Goal: Task Accomplishment & Management: Use online tool/utility

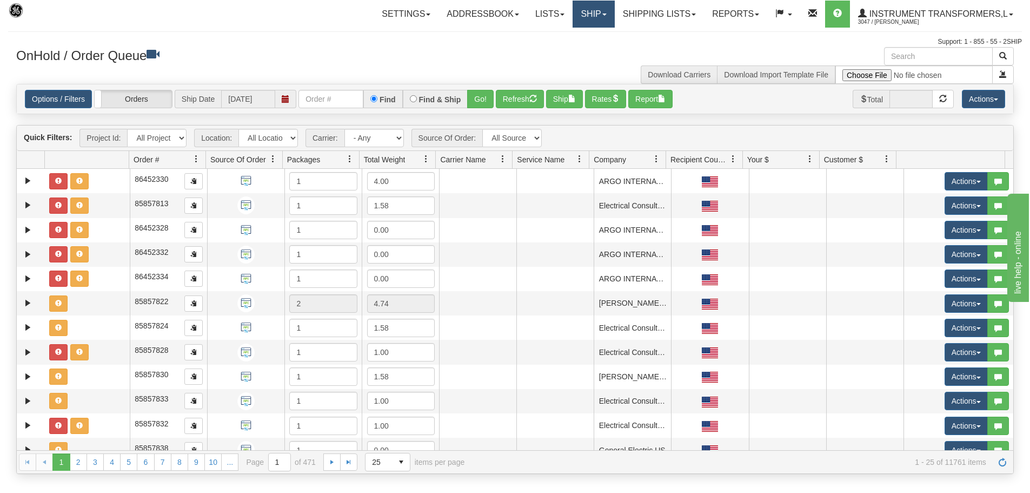
click at [599, 17] on link "Ship" at bounding box center [594, 14] width 42 height 27
click at [584, 38] on link "Ship Screen" at bounding box center [565, 38] width 98 height 14
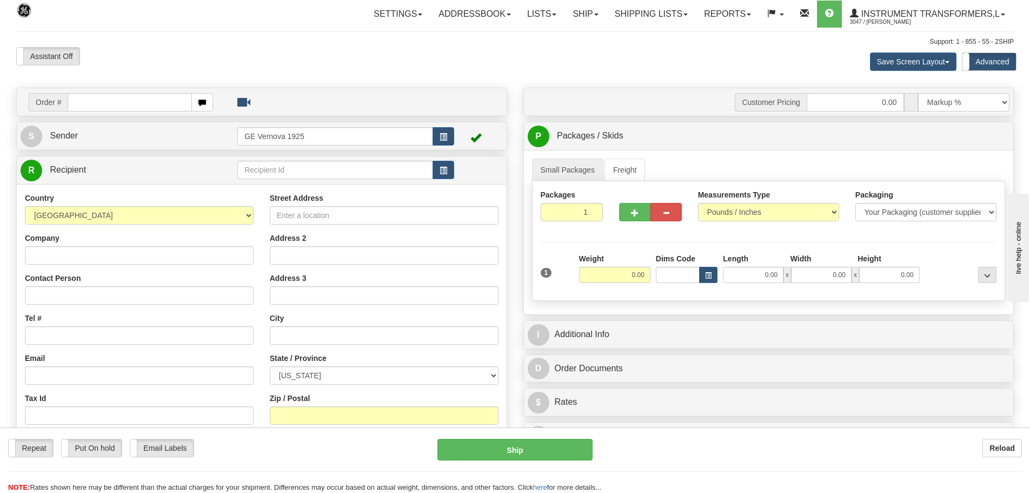
click at [80, 102] on input "text" at bounding box center [130, 102] width 124 height 18
type input "86705190"
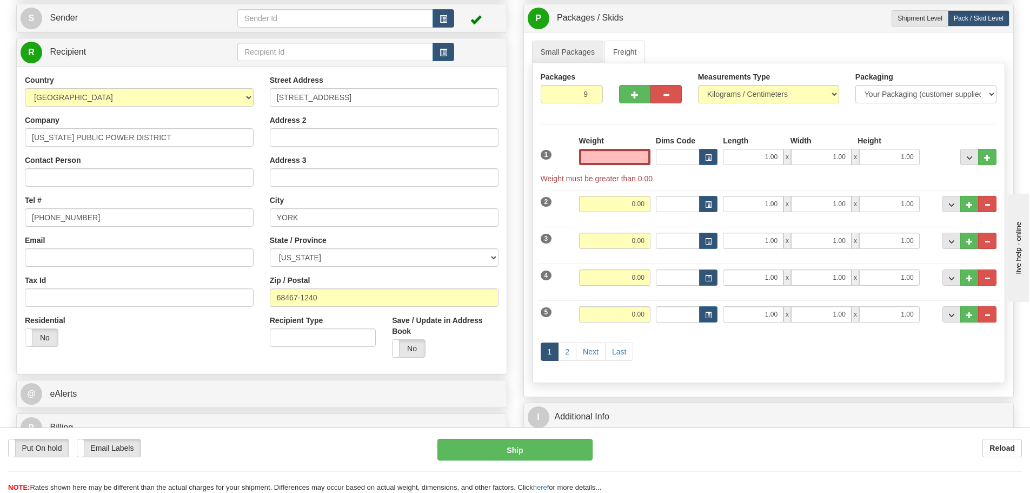
scroll to position [162, 0]
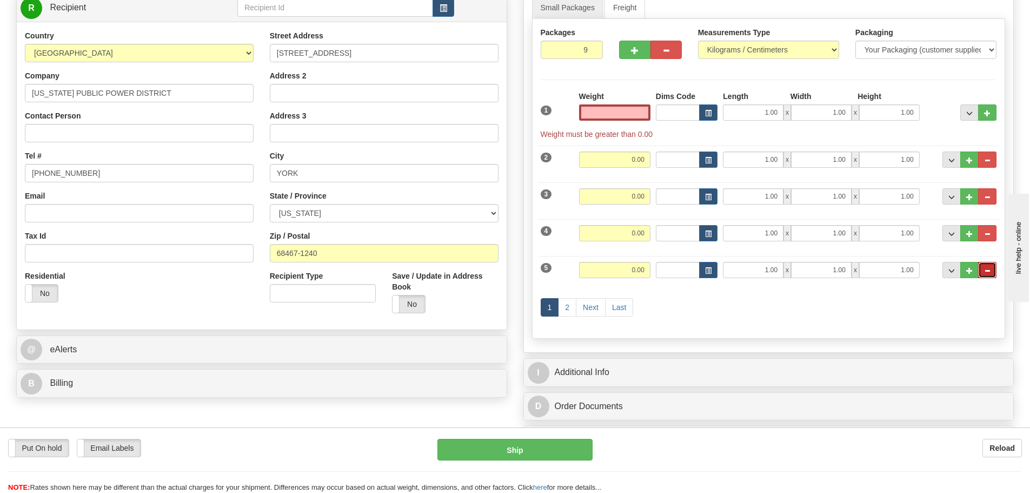
type input "0.00"
click at [988, 271] on span "..." at bounding box center [987, 271] width 6 height 6
click at [989, 235] on span "..." at bounding box center [987, 234] width 6 height 6
click at [988, 268] on span "..." at bounding box center [987, 271] width 6 height 6
click at [989, 233] on span "..." at bounding box center [987, 234] width 6 height 6
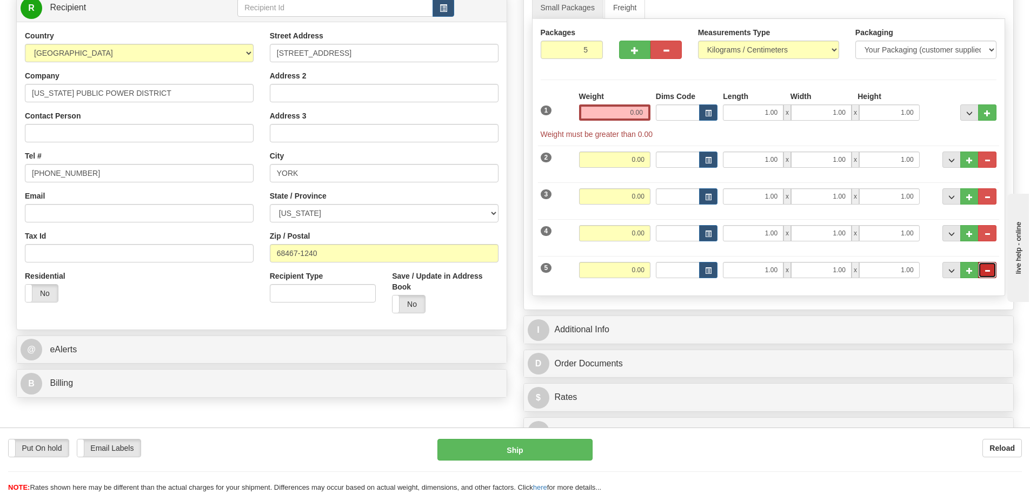
click at [989, 269] on span "..." at bounding box center [987, 271] width 6 height 6
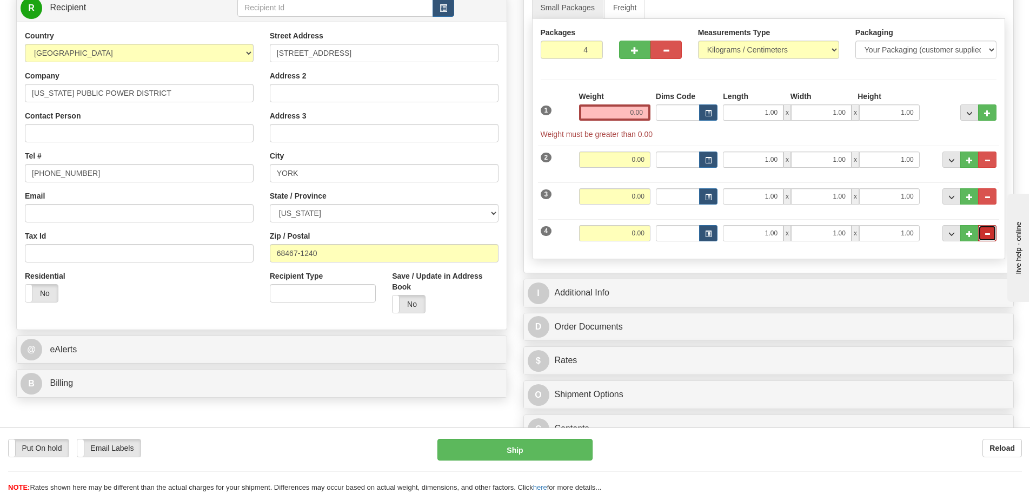
click at [990, 233] on span "..." at bounding box center [987, 234] width 6 height 6
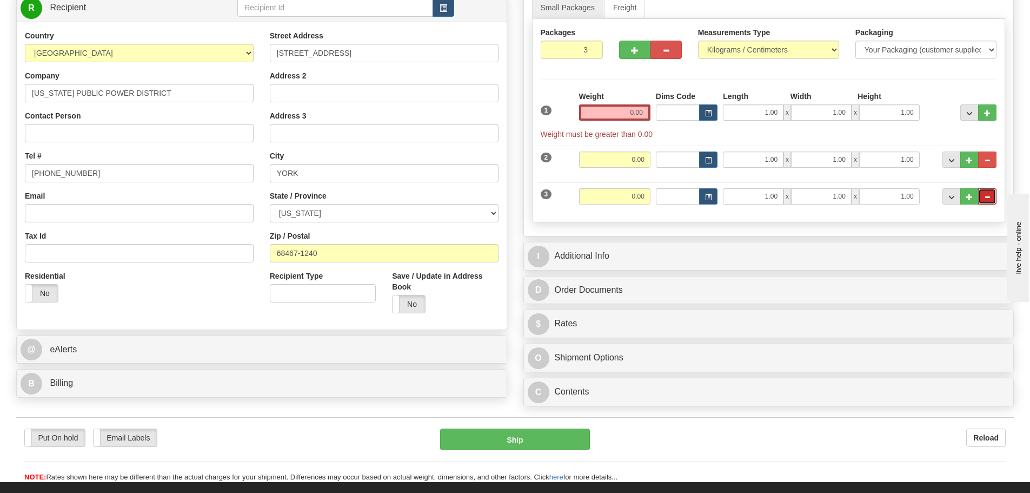
click at [989, 196] on span "..." at bounding box center [987, 197] width 6 height 6
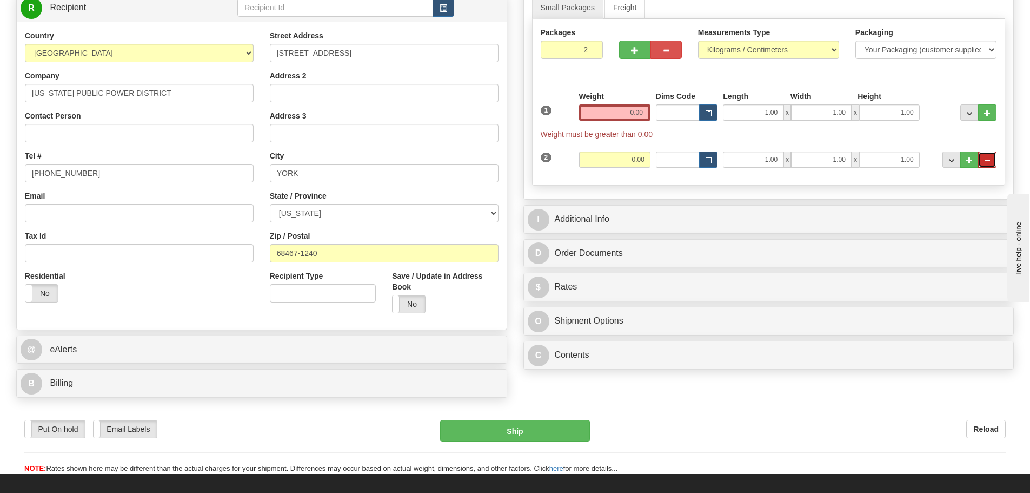
click at [992, 158] on button "..." at bounding box center [987, 159] width 18 height 16
type input "1"
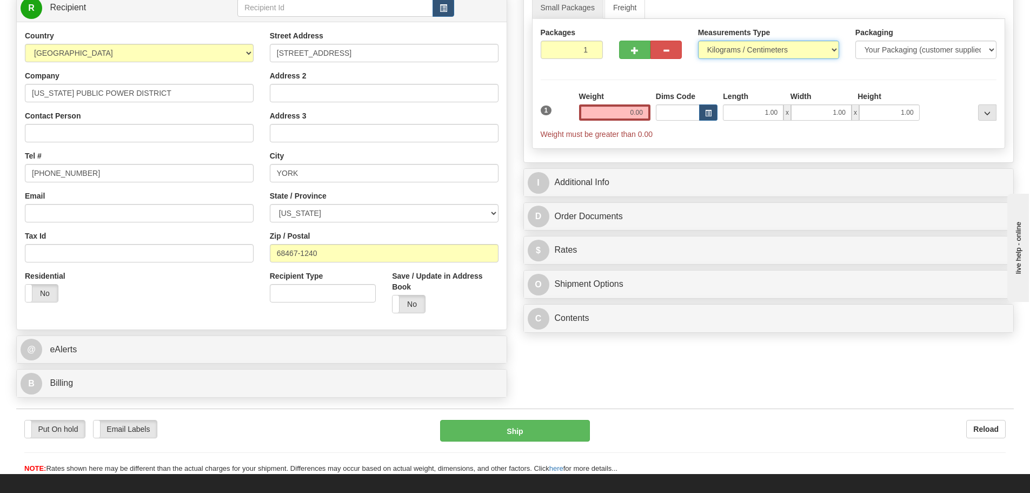
click at [835, 52] on select "Pounds / Inches Kilograms / Centimeters" at bounding box center [768, 50] width 141 height 18
select select "0"
click at [698, 41] on select "Pounds / Inches Kilograms / Centimeters" at bounding box center [768, 50] width 141 height 18
click at [648, 112] on input "0.00" at bounding box center [614, 112] width 71 height 16
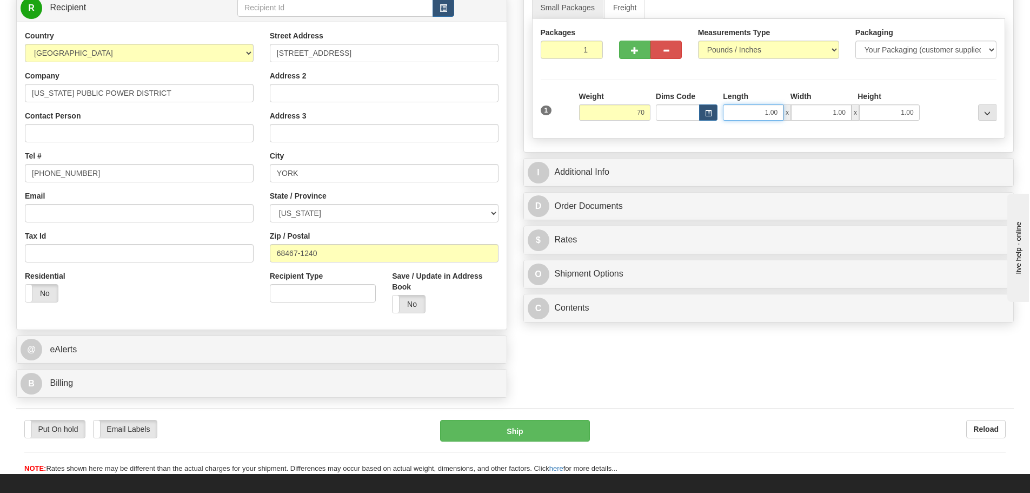
type input "70.00"
click at [780, 112] on input "1.00" at bounding box center [753, 112] width 61 height 16
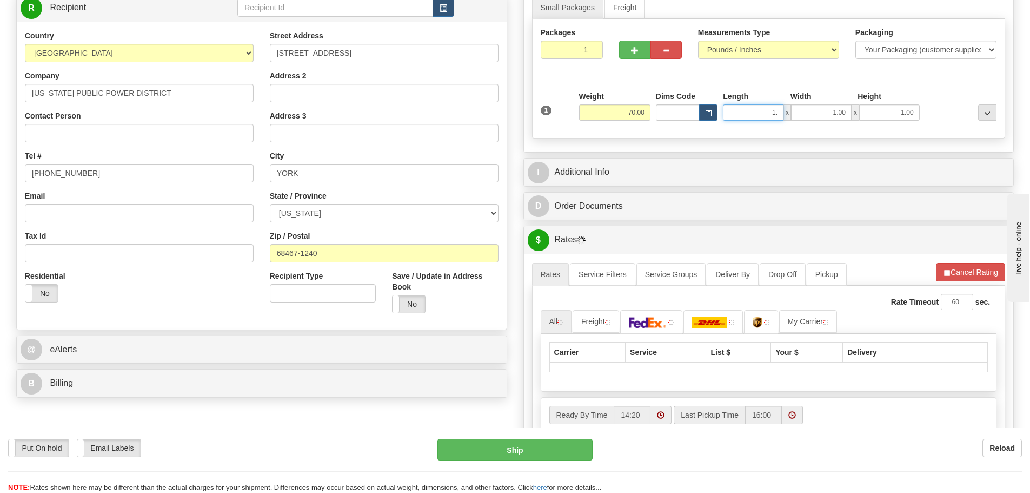
type input "1"
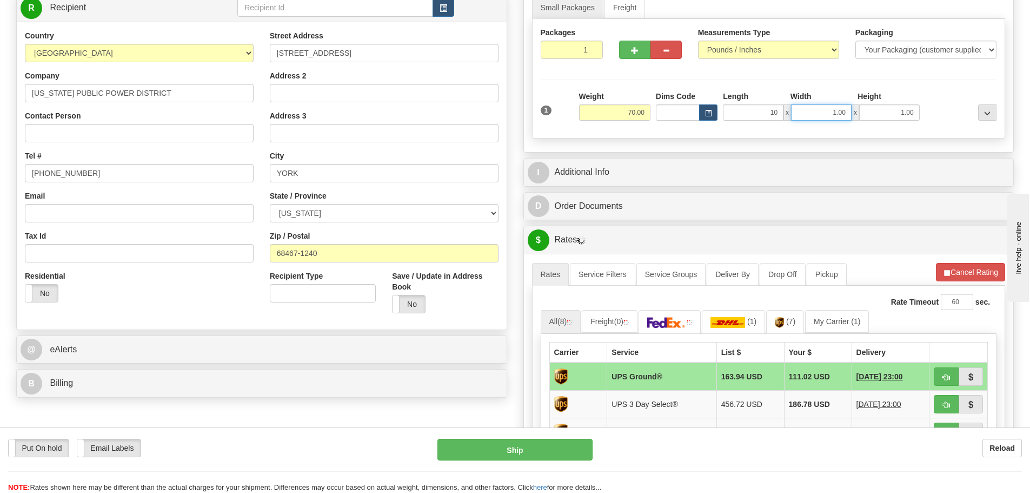
type input "10.00"
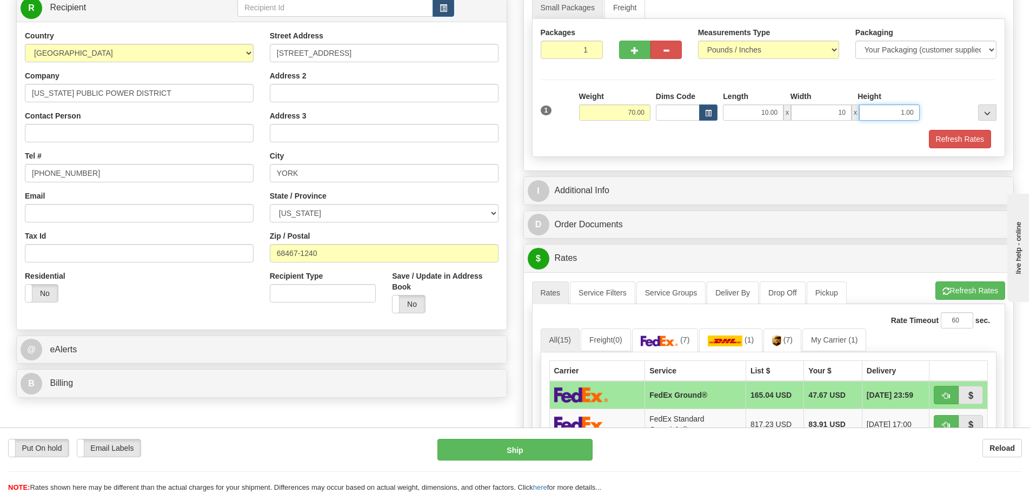
type input "10.00"
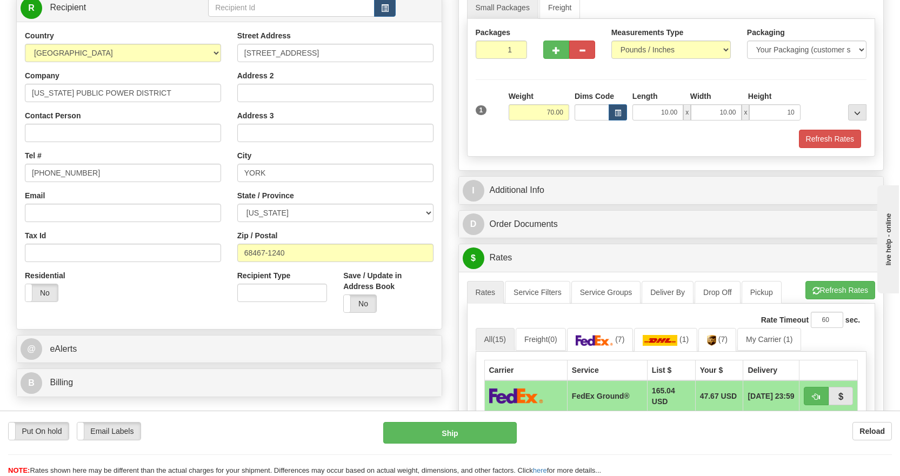
type input "10.00"
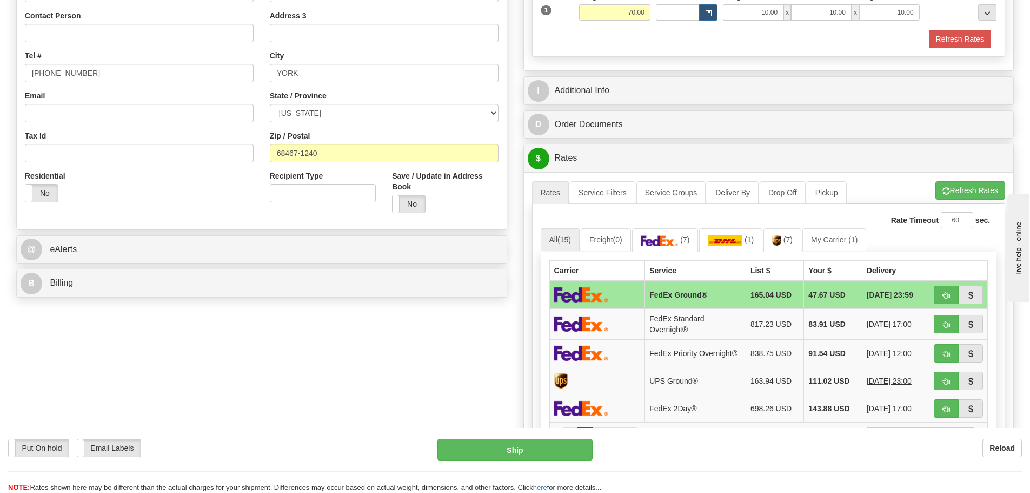
scroll to position [270, 0]
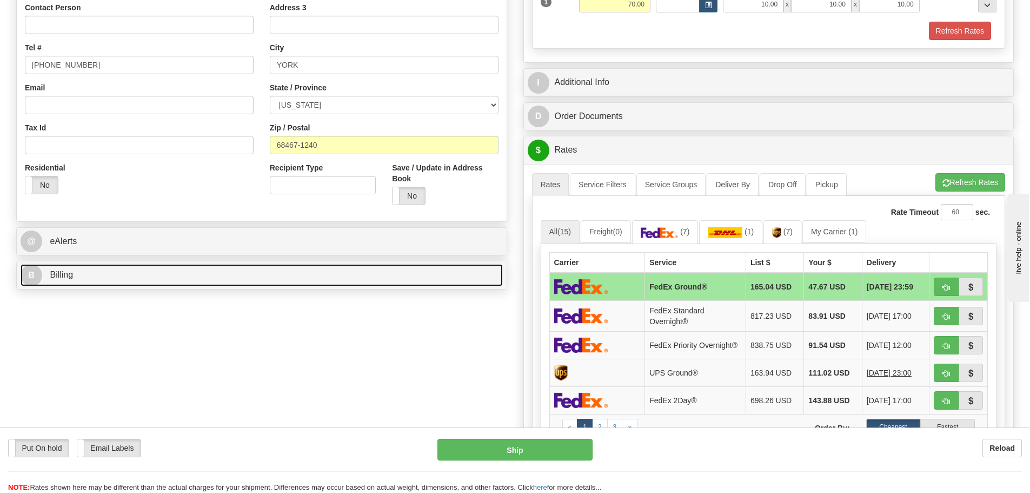
click at [142, 284] on link "B Billing" at bounding box center [262, 275] width 482 height 22
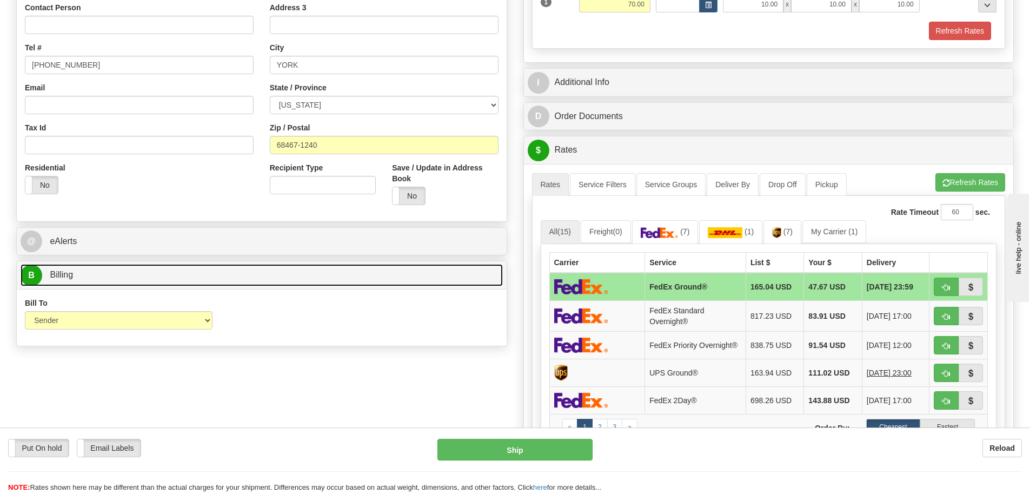
click at [169, 278] on link "B Billing" at bounding box center [262, 275] width 482 height 22
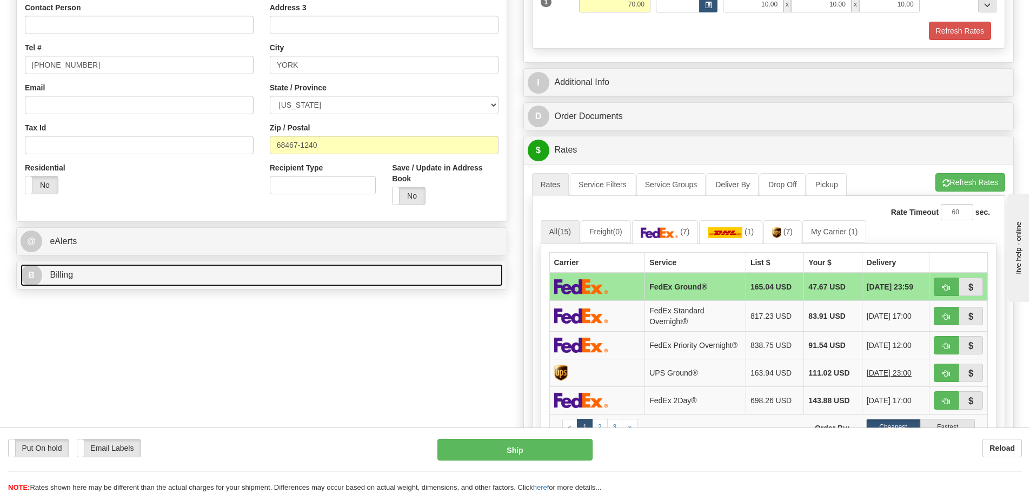
click at [169, 278] on link "B Billing" at bounding box center [262, 275] width 482 height 22
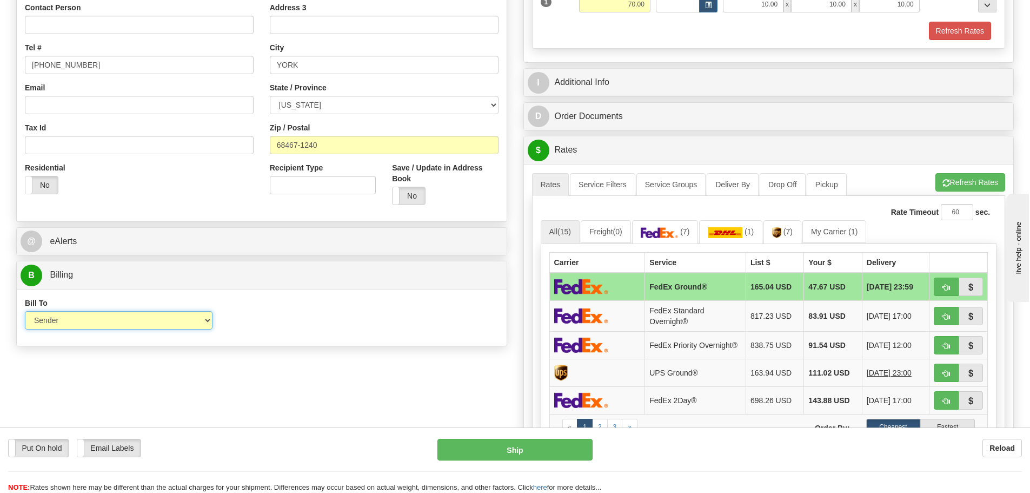
click at [209, 320] on select "Sender Recipient Third Party Collect" at bounding box center [119, 320] width 188 height 18
click at [151, 323] on select "Sender Recipient Third Party Collect" at bounding box center [119, 320] width 188 height 18
click at [942, 287] on span "button" at bounding box center [946, 287] width 8 height 7
type input "92"
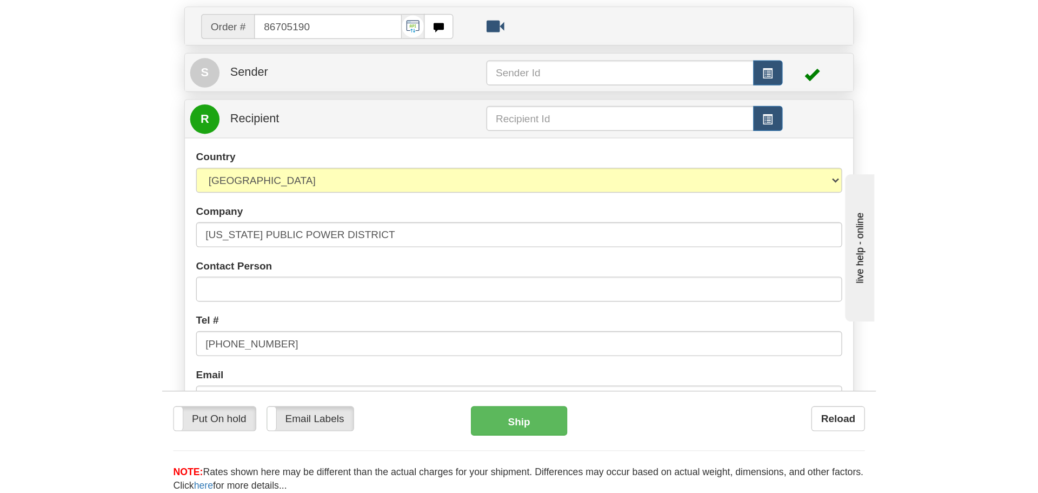
scroll to position [83, 0]
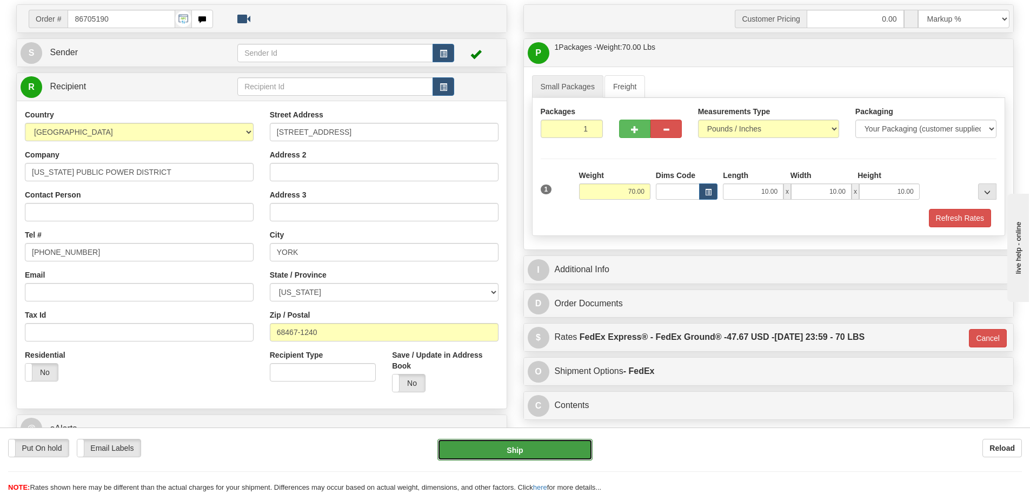
click at [537, 448] on button "Ship" at bounding box center [514, 450] width 155 height 22
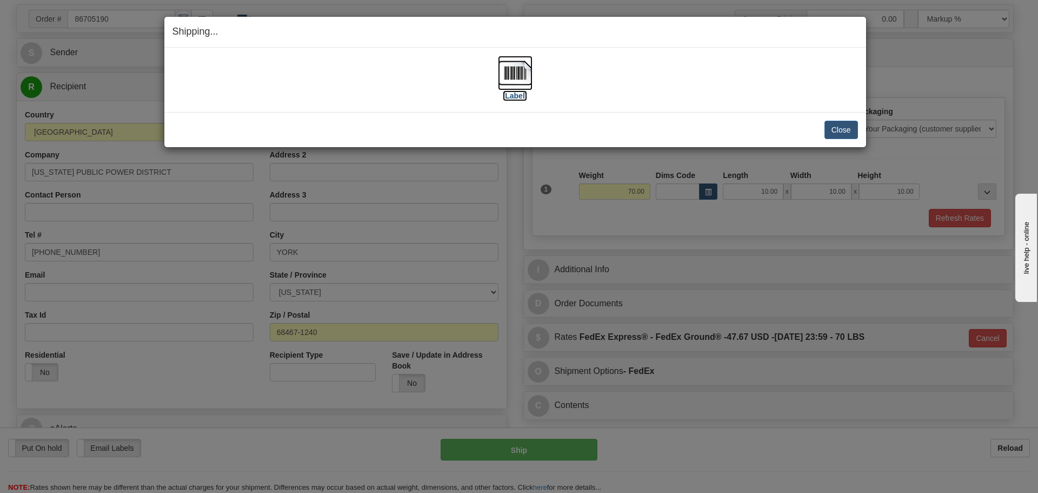
click at [516, 74] on img at bounding box center [515, 73] width 35 height 35
click at [837, 130] on button "Close" at bounding box center [842, 130] width 34 height 18
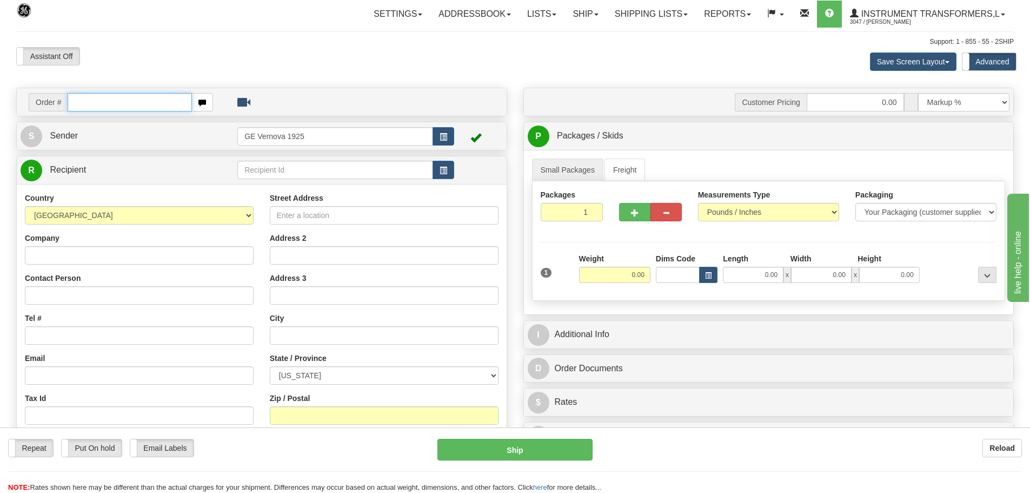
click at [82, 100] on input "text" at bounding box center [130, 102] width 124 height 18
type input "86704324"
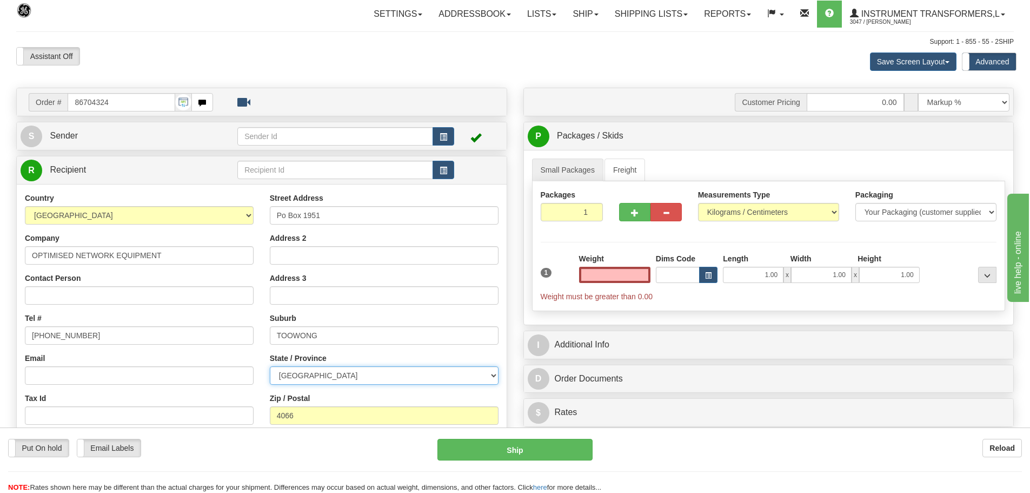
type input "0.00"
click at [494, 377] on select "Australian Capital Territory New South Wales Northern Territory Queensland Sout…" at bounding box center [384, 375] width 229 height 18
click at [371, 371] on select "Australian Capital Territory New South Wales Northern Territory Queensland Sout…" at bounding box center [384, 375] width 229 height 18
click at [832, 214] on select "Pounds / Inches Kilograms / Centimeters" at bounding box center [768, 212] width 141 height 18
select select "0"
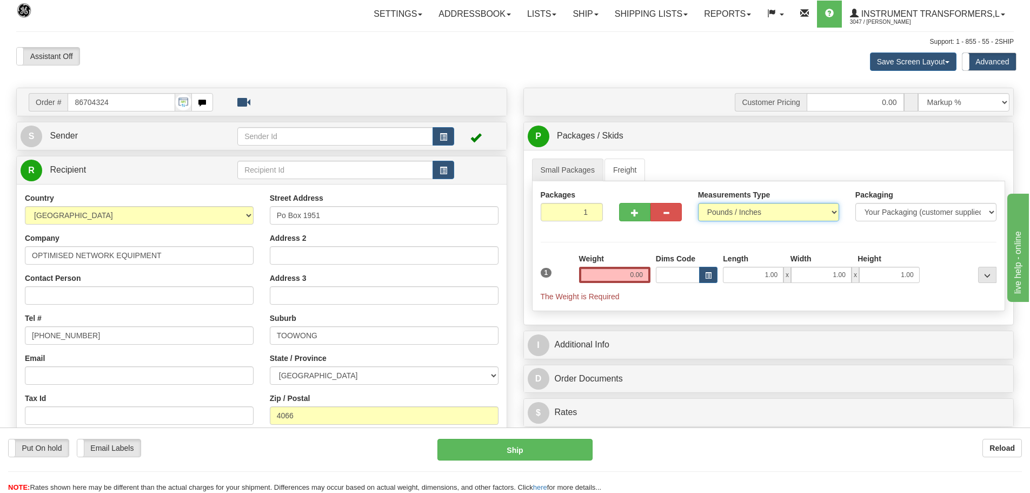
click at [698, 203] on select "Pounds / Inches Kilograms / Centimeters" at bounding box center [768, 212] width 141 height 18
click at [644, 273] on input "0.00" at bounding box center [614, 275] width 71 height 16
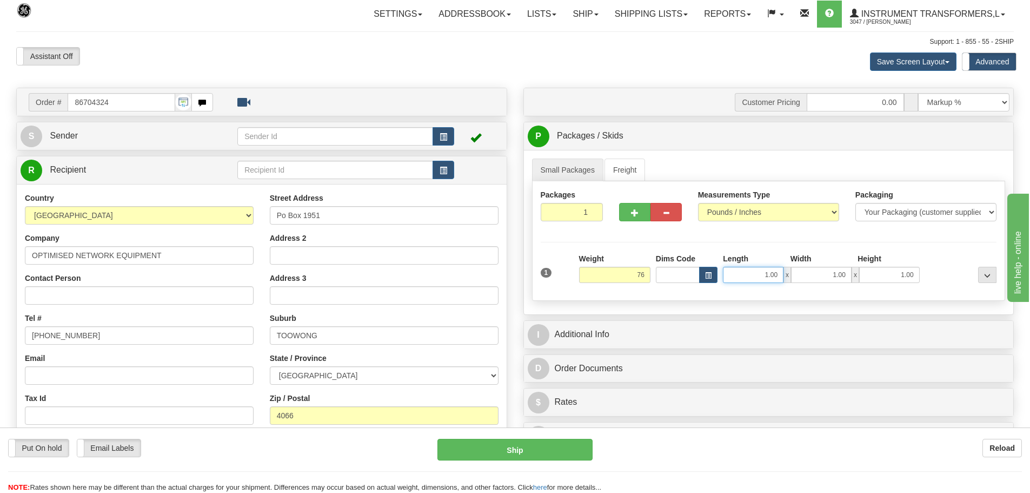
type input "76.00"
click at [781, 276] on input "1.00" at bounding box center [753, 275] width 61 height 16
type input "1"
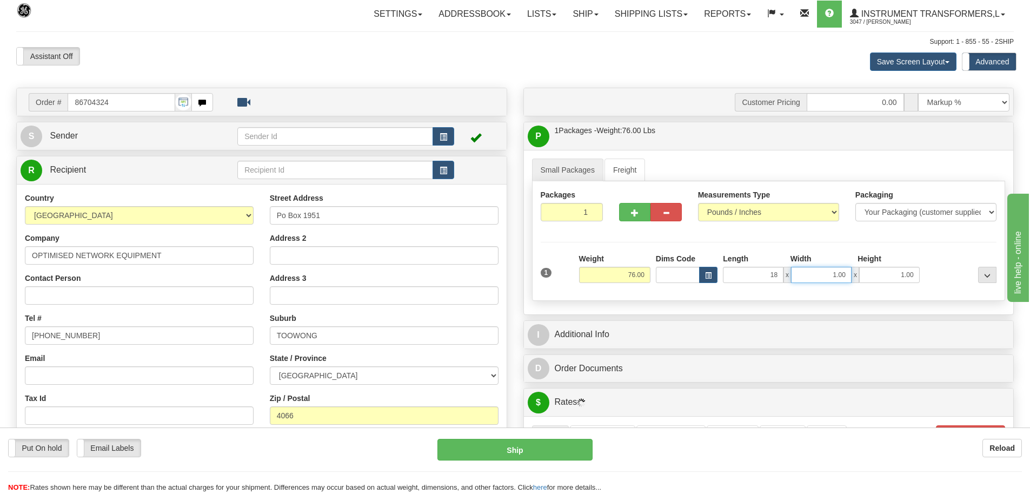
type input "18.00"
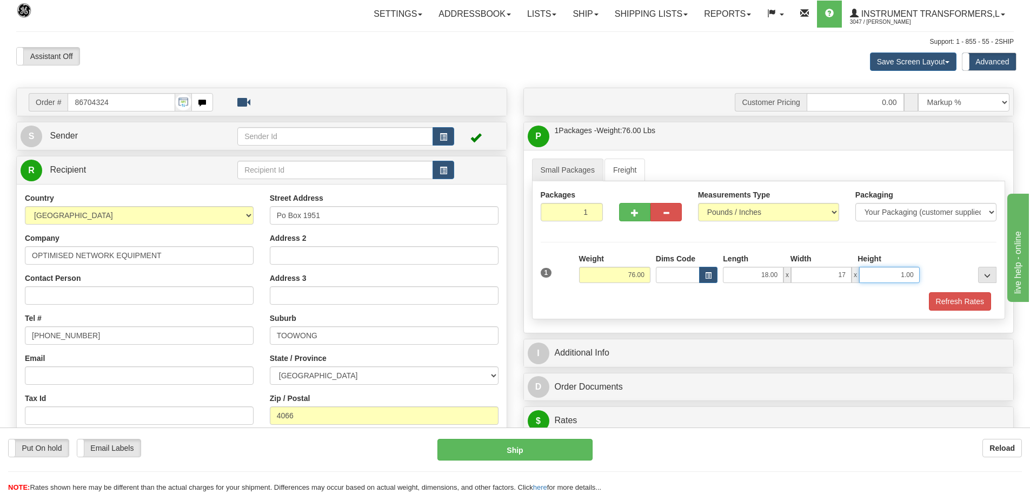
type input "17.00"
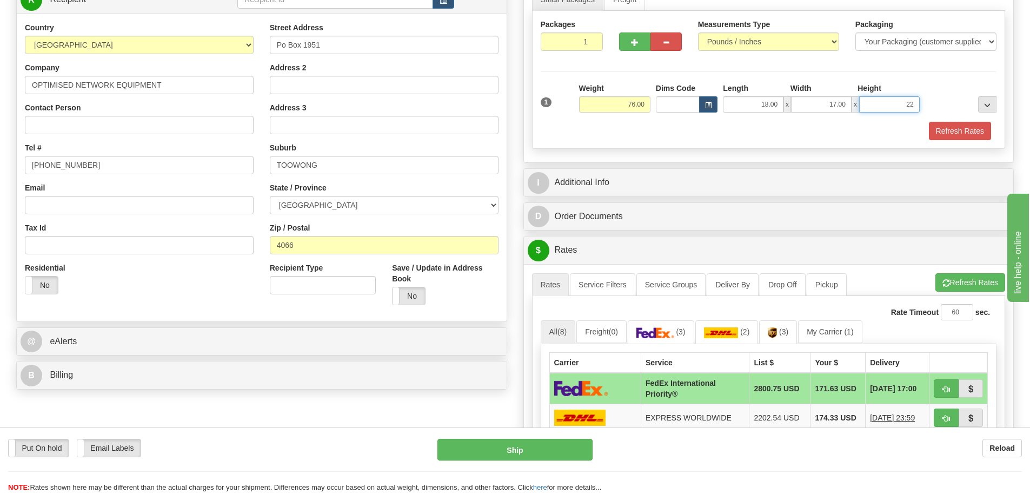
scroll to position [216, 0]
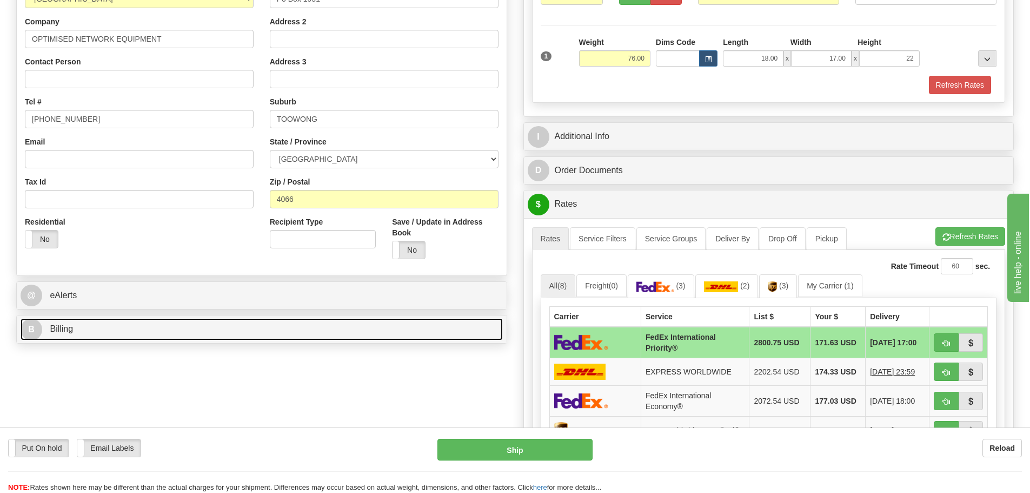
type input "22.00"
click at [138, 335] on link "B Billing" at bounding box center [262, 329] width 482 height 22
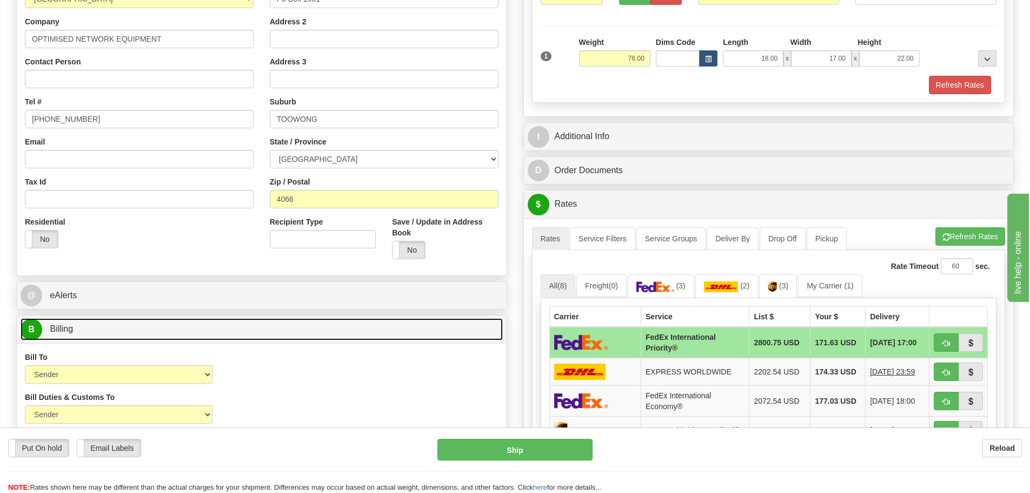
click at [178, 323] on link "B Billing" at bounding box center [262, 329] width 482 height 22
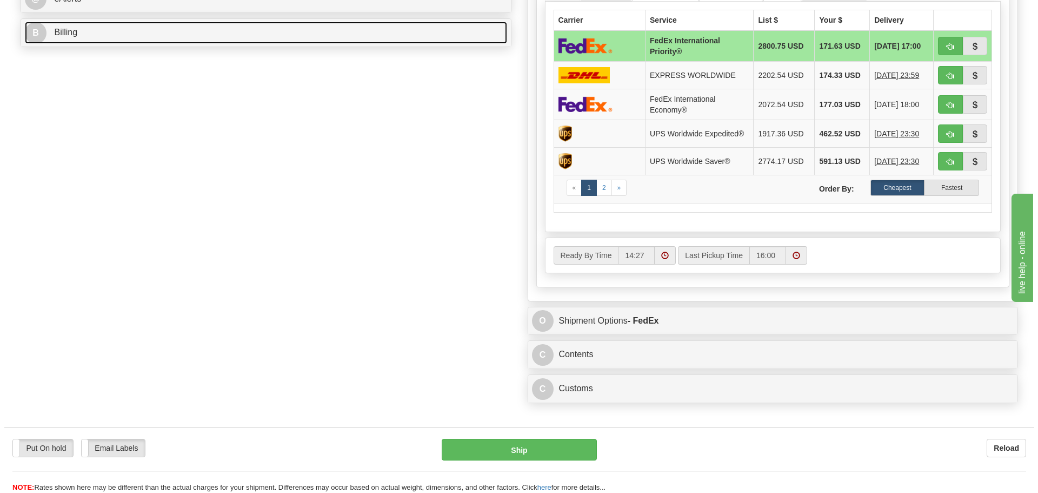
scroll to position [541, 0]
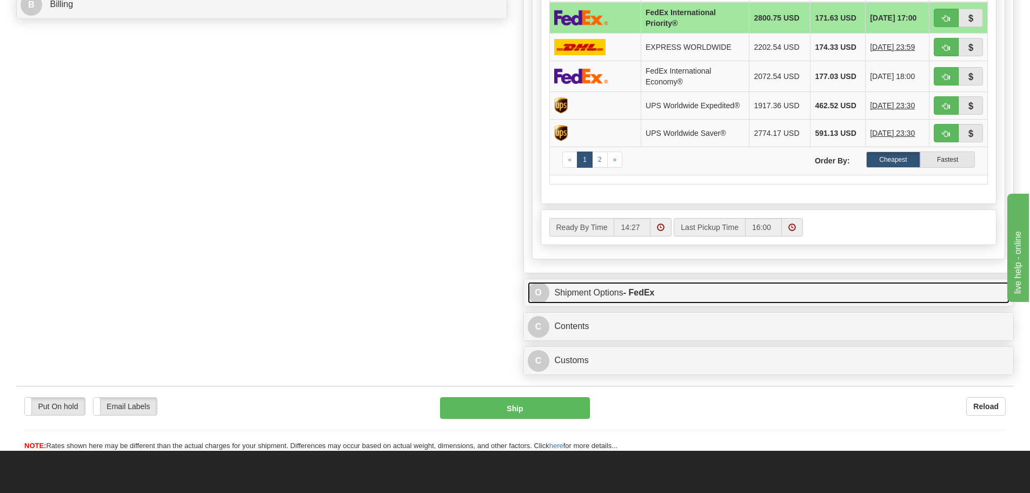
click at [796, 290] on link "O Shipment Options - FedEx" at bounding box center [769, 293] width 482 height 22
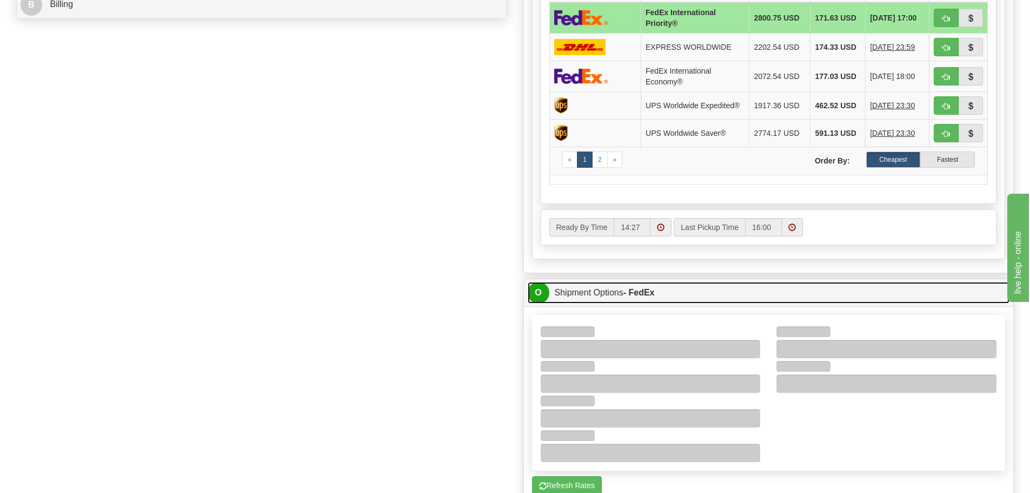
click at [795, 291] on link "O Shipment Options - FedEx" at bounding box center [769, 293] width 482 height 22
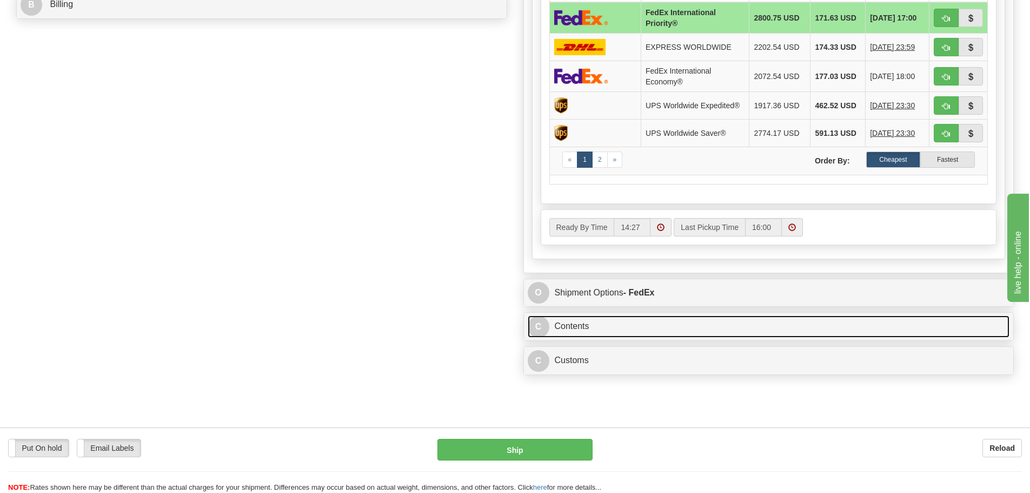
click at [766, 325] on link "C Contents" at bounding box center [769, 326] width 482 height 22
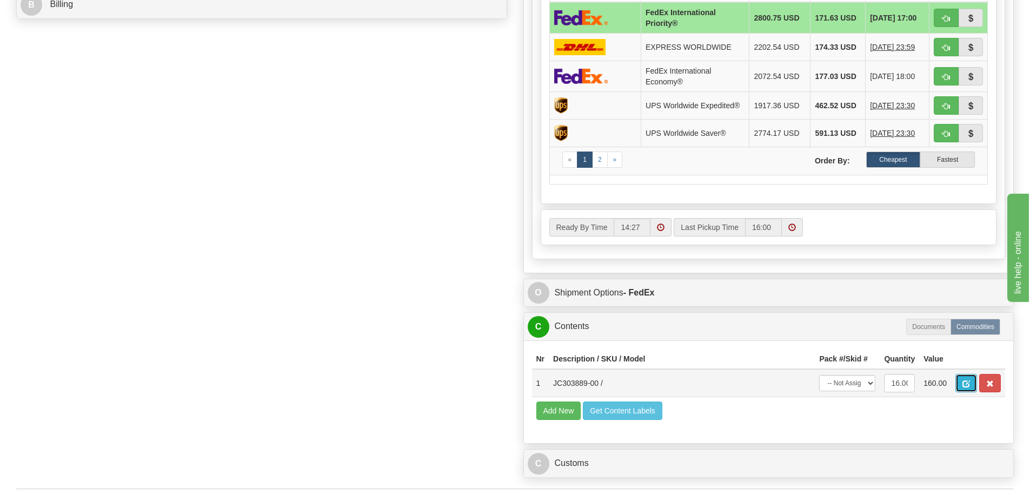
click at [964, 380] on span "button" at bounding box center [966, 383] width 8 height 7
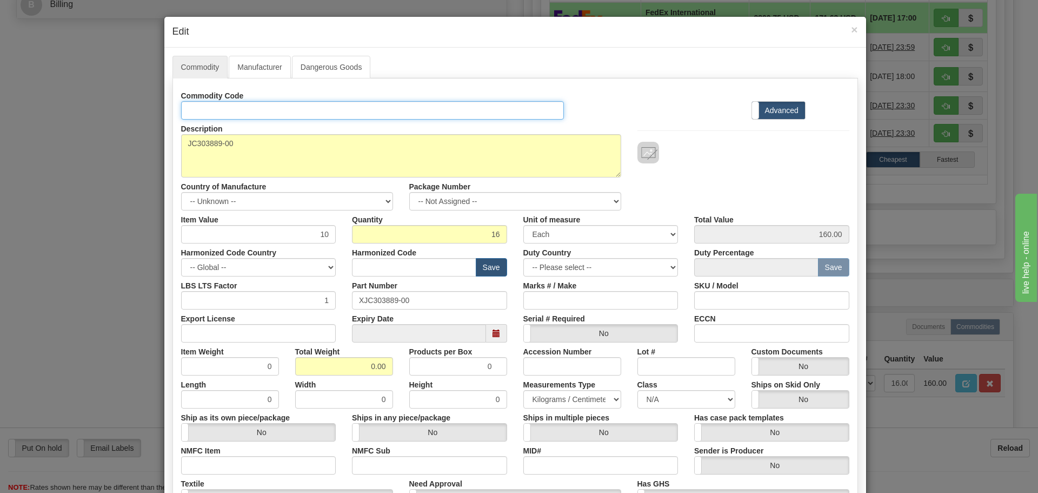
click at [233, 112] on input "Id" at bounding box center [372, 110] width 383 height 18
type input "connectors"
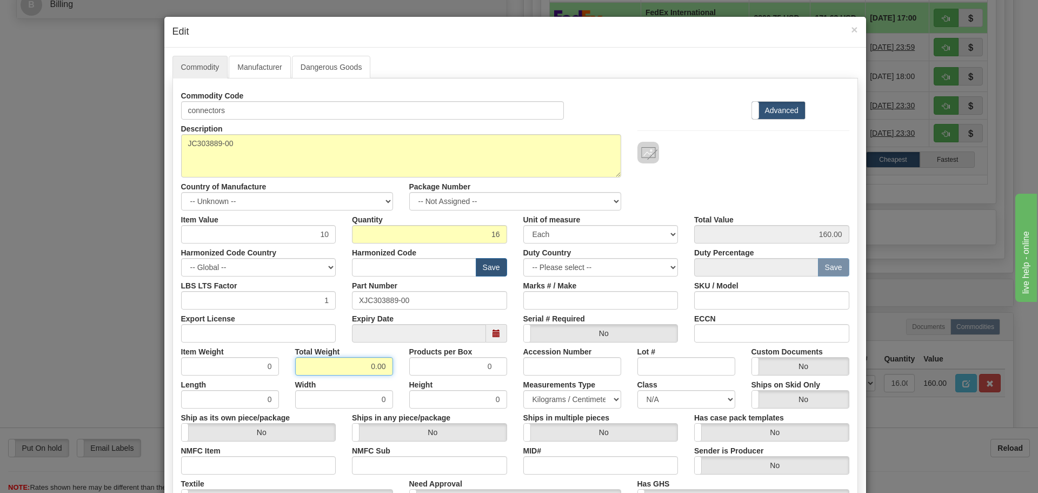
click at [385, 367] on input "0.00" at bounding box center [344, 366] width 98 height 18
type input "0"
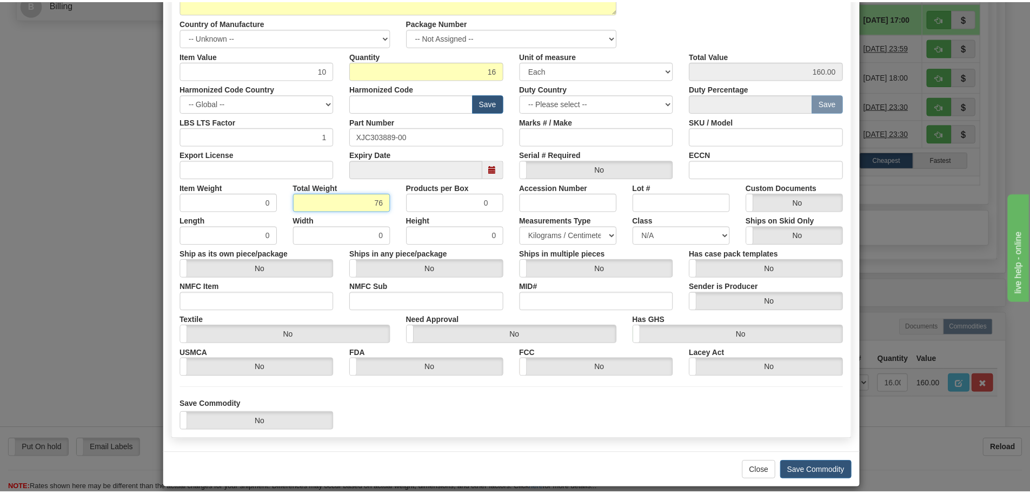
scroll to position [176, 0]
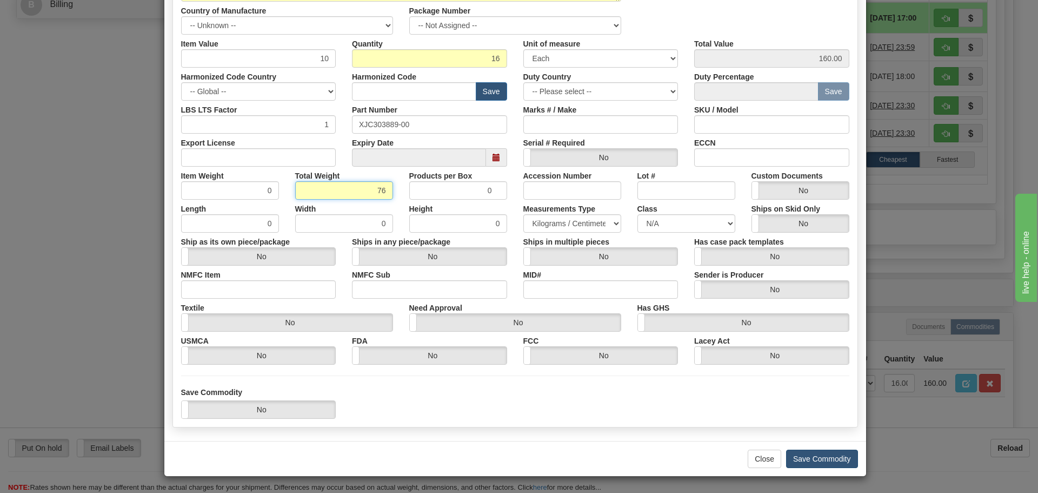
type input "76"
type input "4.7500"
click at [802, 456] on button "Save Commodity" at bounding box center [822, 458] width 72 height 18
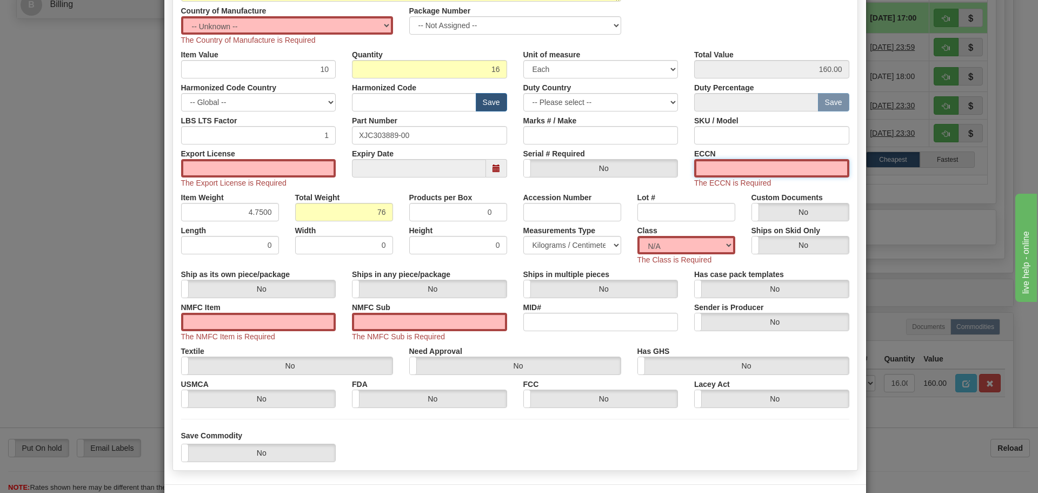
click at [712, 171] on input "ECCN" at bounding box center [771, 168] width 155 height 18
type input "EAR99"
click at [231, 163] on input "Export License" at bounding box center [258, 168] width 155 height 18
type input "NLR"
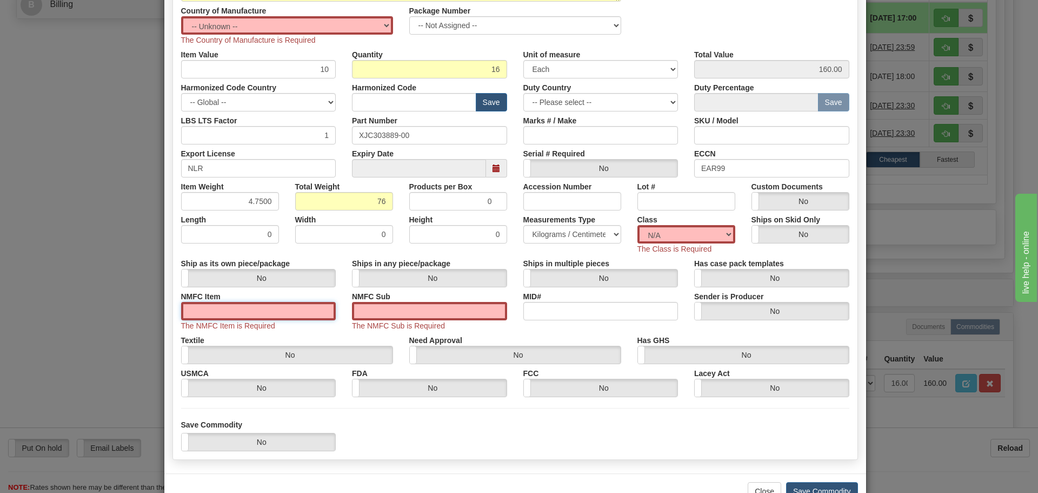
click at [216, 310] on input "NMFC Item" at bounding box center [258, 311] width 155 height 18
type input "308A390100001"
click at [388, 310] on input "NMFC Sub" at bounding box center [429, 311] width 155 height 18
type input "4"
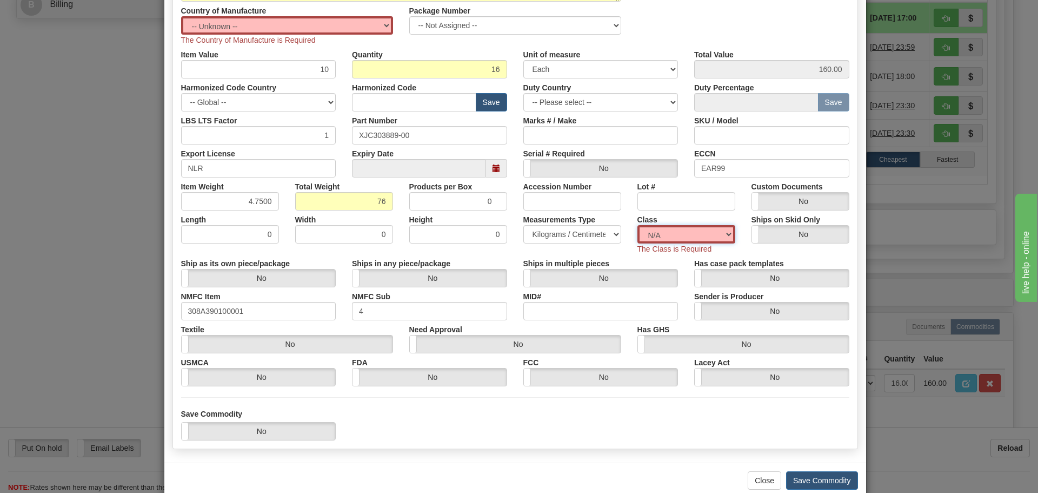
click at [722, 233] on select "N/A 50.0 55.0 60.0 65.0 70.0 85.0 92.5 100.0 125.0 175.0 250.0 300.0 400.0" at bounding box center [686, 234] width 98 height 18
select select "70.0"
click at [637, 225] on select "N/A 50.0 55.0 60.0 65.0 70.0 85.0 92.5 100.0 125.0 175.0 250.0 300.0 400.0" at bounding box center [686, 234] width 98 height 18
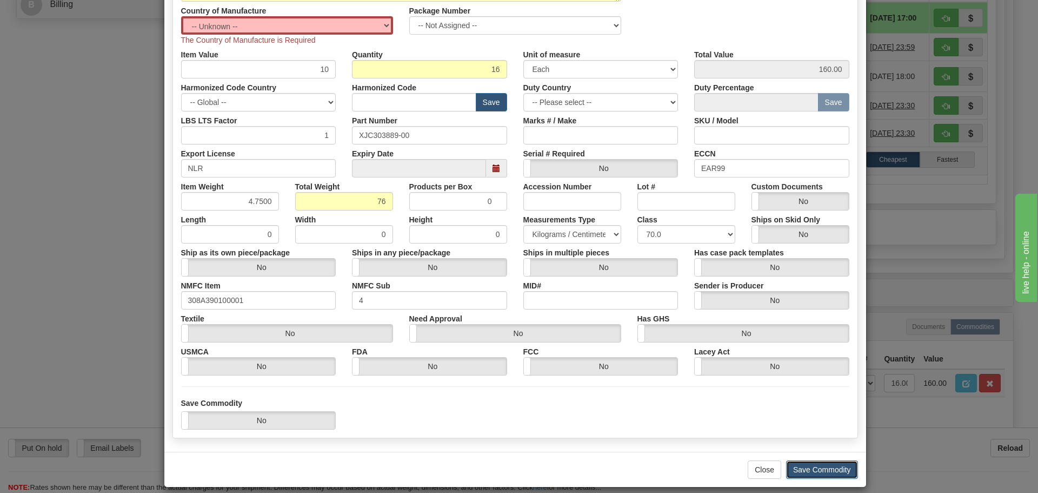
click at [823, 469] on button "Save Commodity" at bounding box center [822, 469] width 72 height 18
click at [382, 25] on select "-- Unknown -- AFGHANISTAN ALAND ISLANDS ALBANIA ALGERIA AMERICAN SAMOA ANDORRA …" at bounding box center [287, 25] width 212 height 18
select select "US"
click at [181, 16] on select "-- Unknown -- AFGHANISTAN ALAND ISLANDS ALBANIA ALGERIA AMERICAN SAMOA ANDORRA …" at bounding box center [287, 25] width 212 height 18
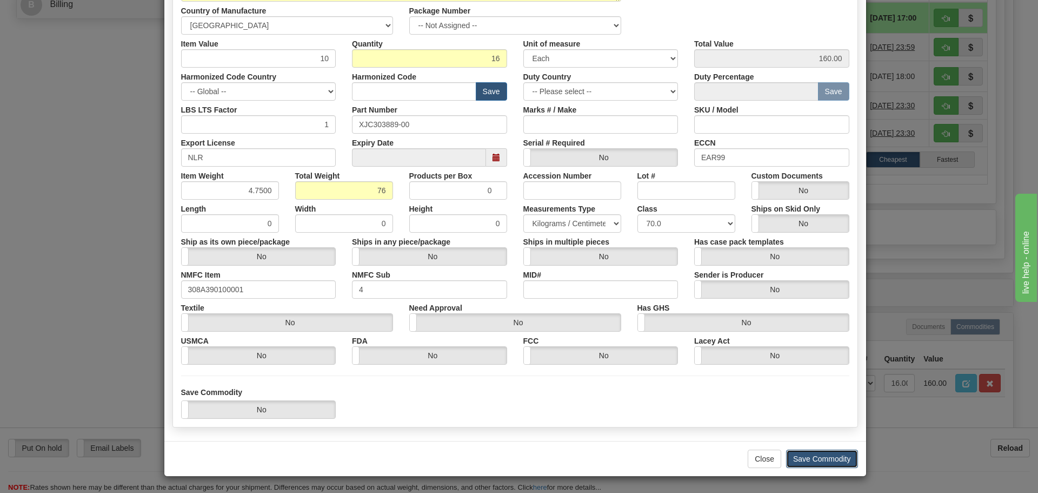
click at [819, 459] on button "Save Commodity" at bounding box center [822, 458] width 72 height 18
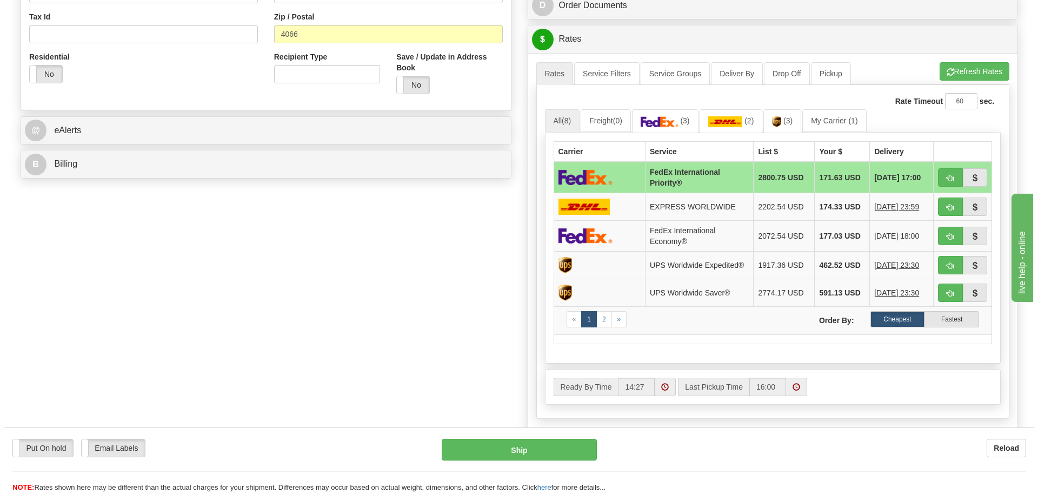
scroll to position [378, 0]
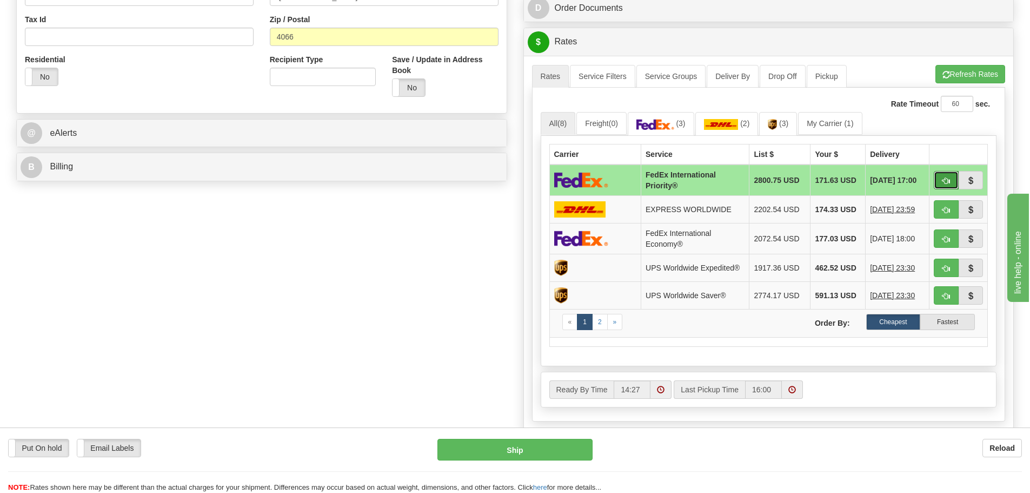
click at [949, 182] on span "button" at bounding box center [946, 180] width 8 height 7
type input "01"
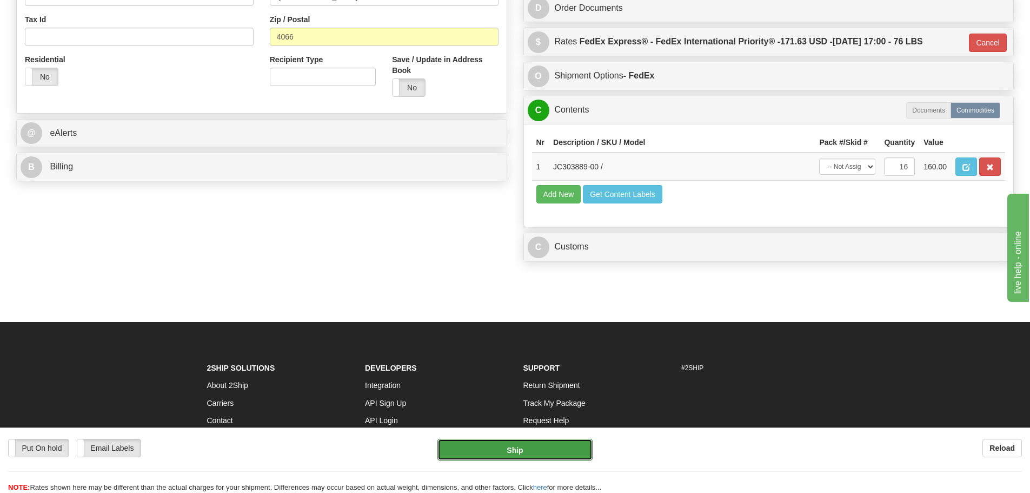
click at [514, 448] on button "Ship" at bounding box center [514, 450] width 155 height 22
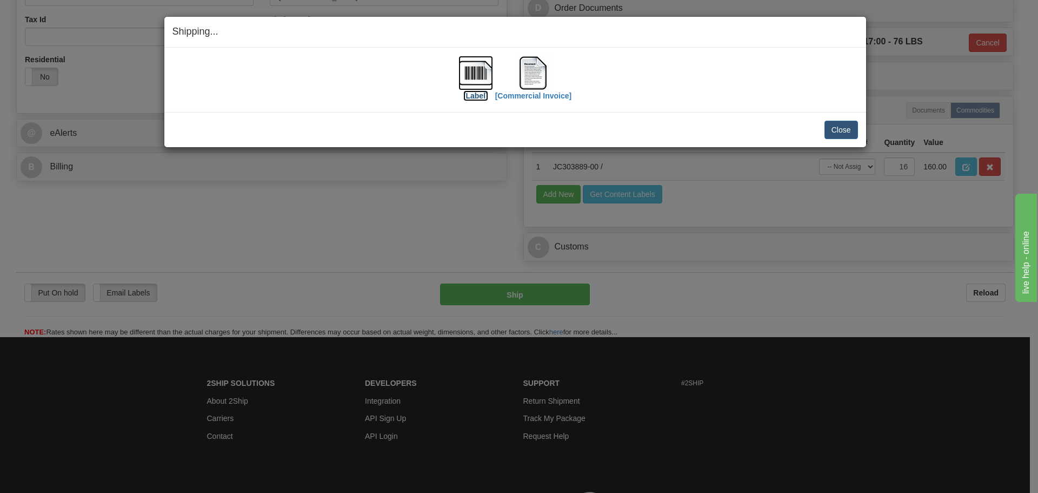
click at [475, 72] on img at bounding box center [476, 73] width 35 height 35
click at [836, 128] on button "Close" at bounding box center [842, 130] width 34 height 18
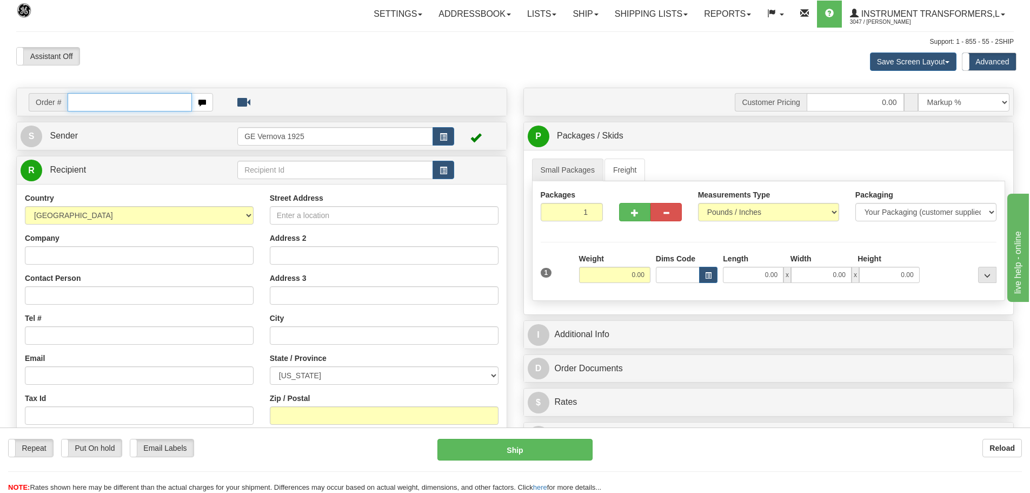
click at [87, 105] on input "text" at bounding box center [130, 102] width 124 height 18
type input "86703584"
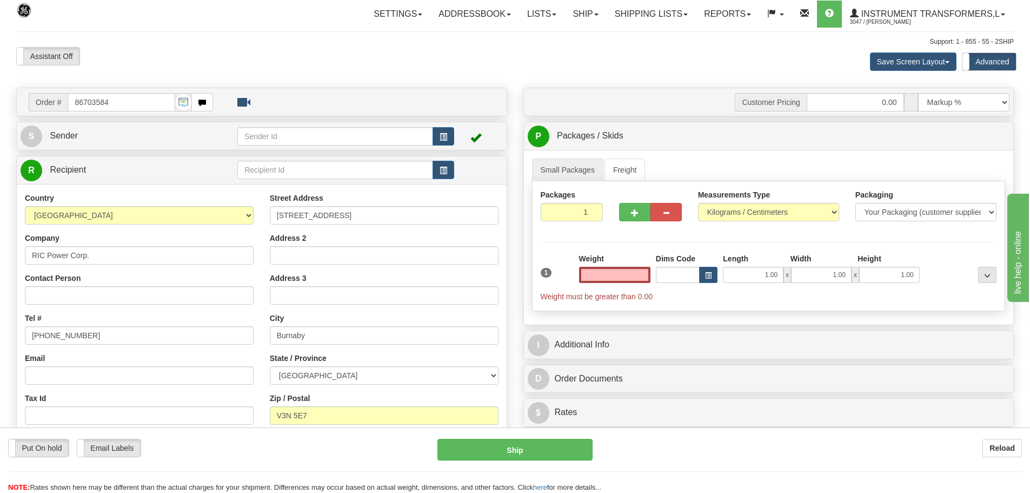
type input "0.00"
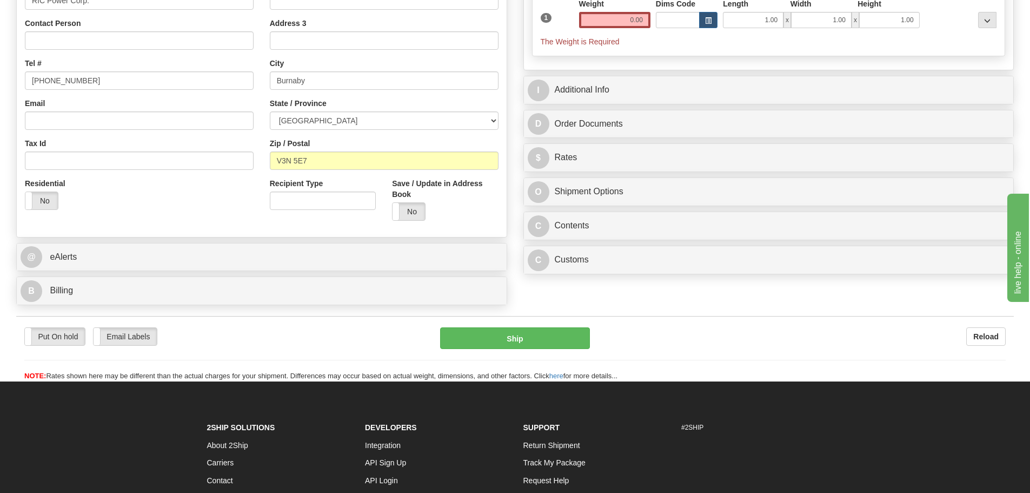
scroll to position [270, 0]
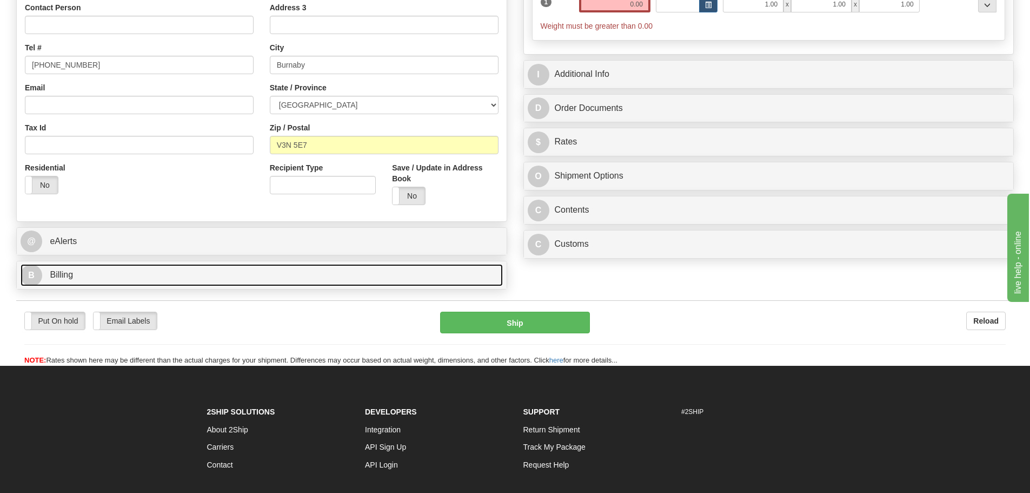
click at [190, 280] on link "B Billing" at bounding box center [262, 275] width 482 height 22
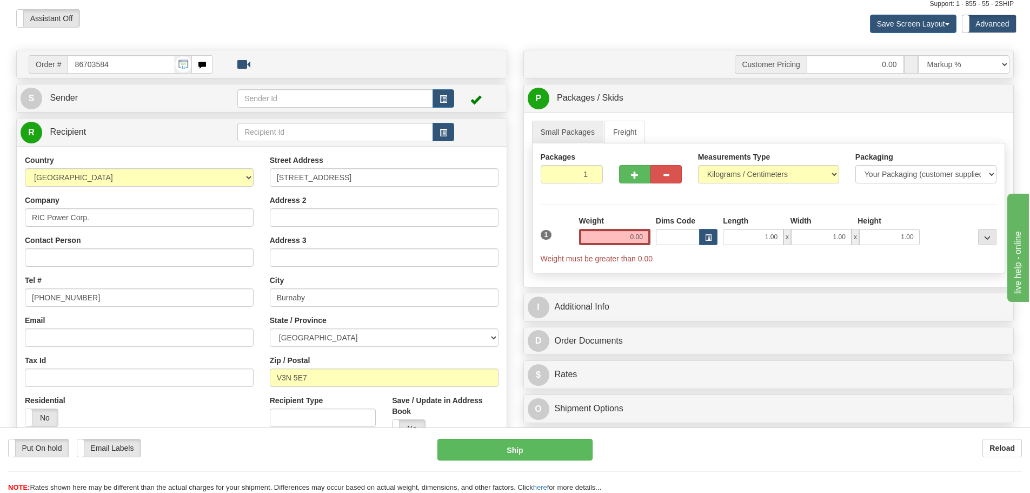
scroll to position [0, 0]
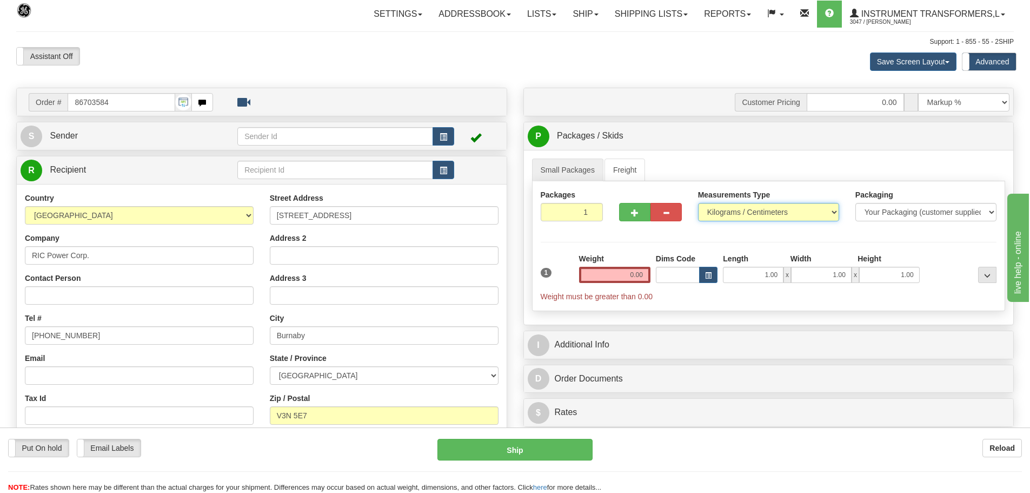
click at [832, 214] on select "Pounds / Inches Kilograms / Centimeters" at bounding box center [768, 212] width 141 height 18
select select "0"
click at [698, 203] on select "Pounds / Inches Kilograms / Centimeters" at bounding box center [768, 212] width 141 height 18
click at [645, 273] on input "0.00" at bounding box center [614, 275] width 71 height 16
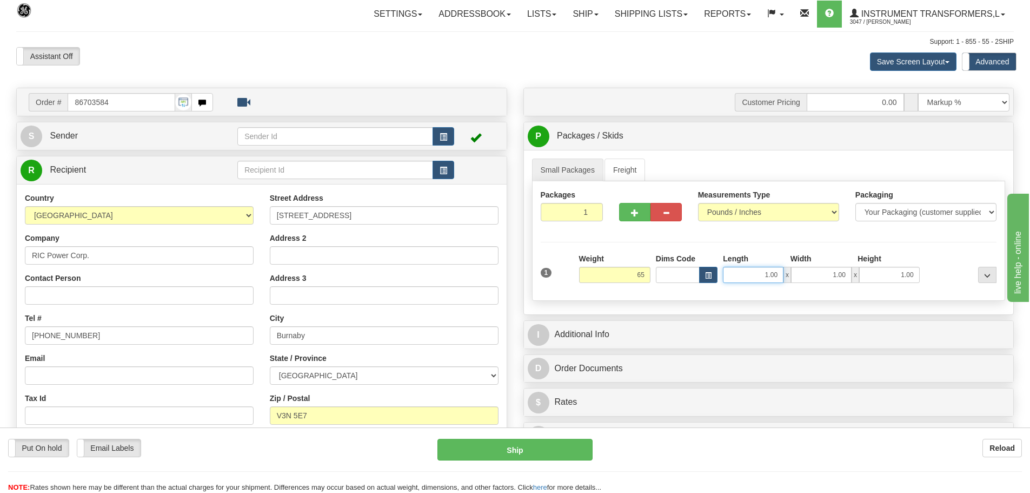
type input "65.00"
click at [778, 273] on input "1.00" at bounding box center [753, 275] width 61 height 16
type input "1"
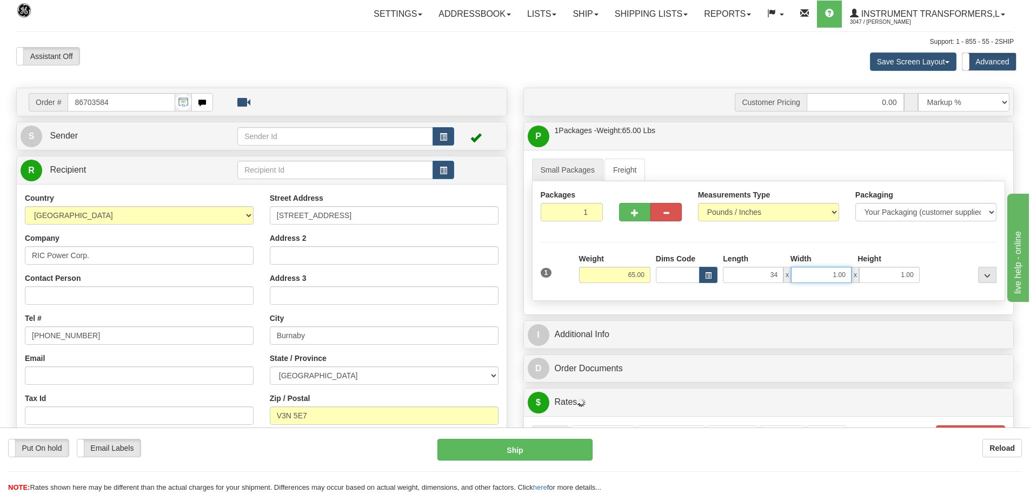
type input "34.00"
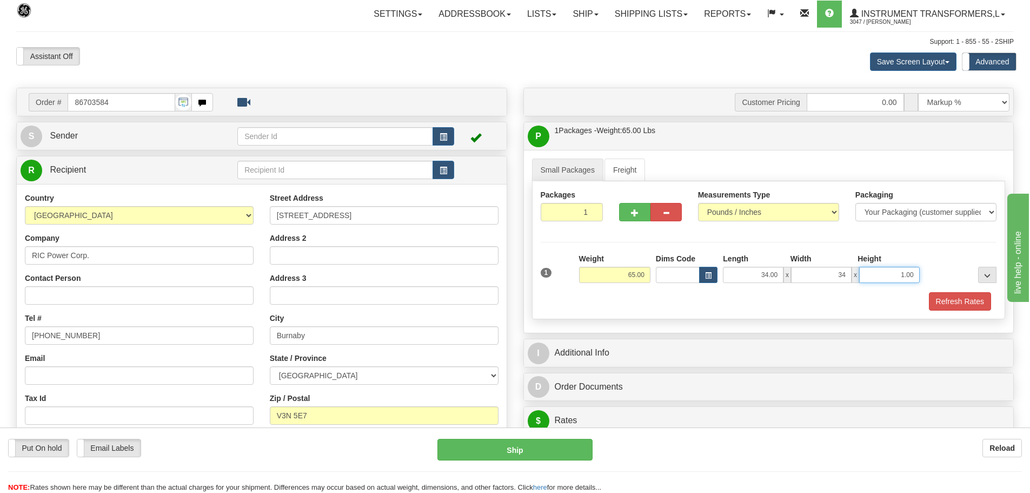
type input "34.00"
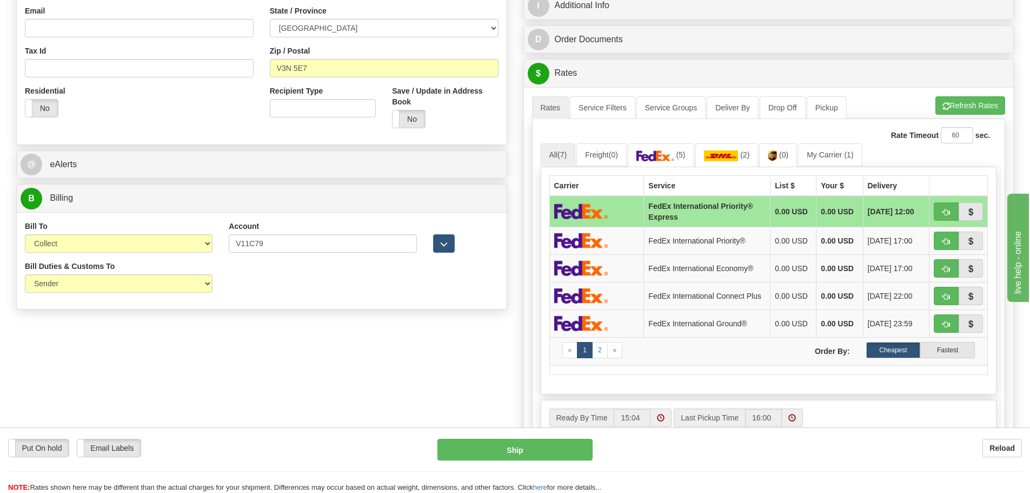
scroll to position [378, 0]
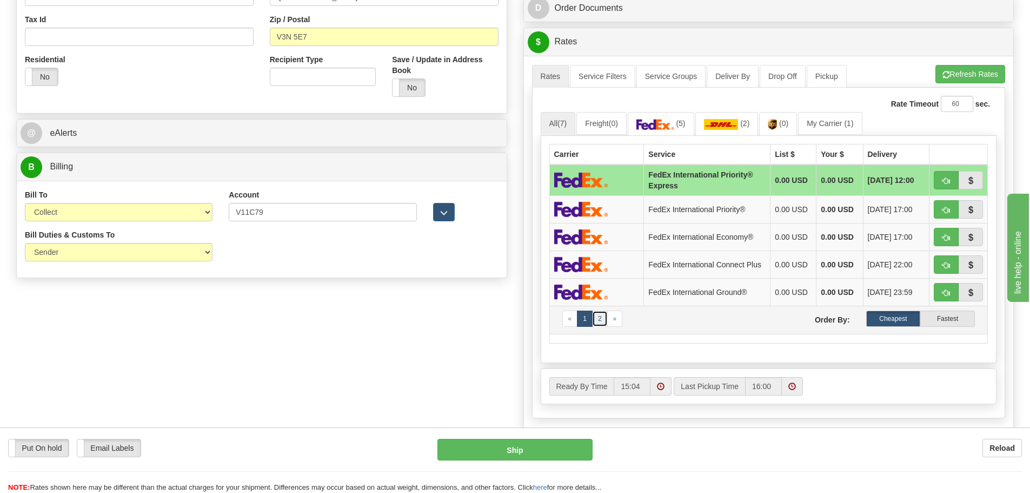
type input "23.00"
click at [600, 324] on link "2" at bounding box center [600, 318] width 16 height 16
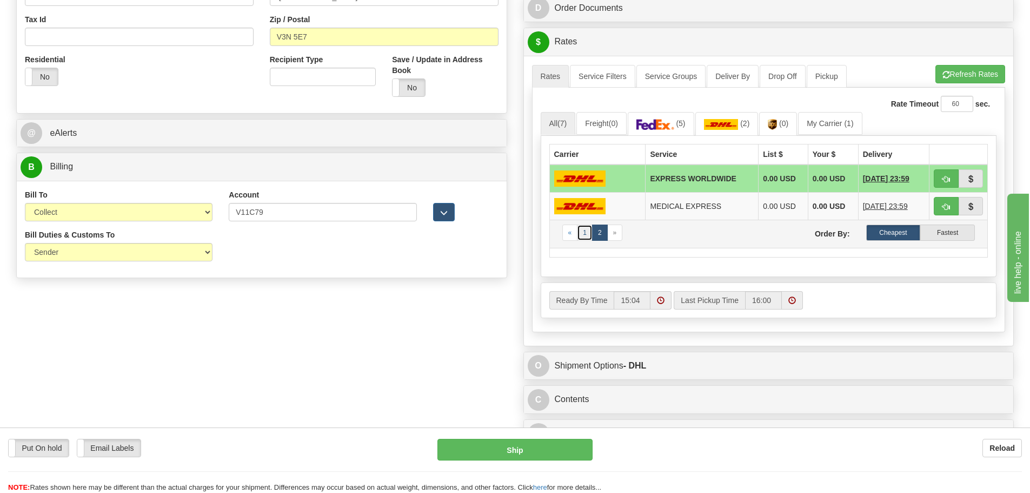
click at [585, 234] on link "1" at bounding box center [585, 232] width 16 height 16
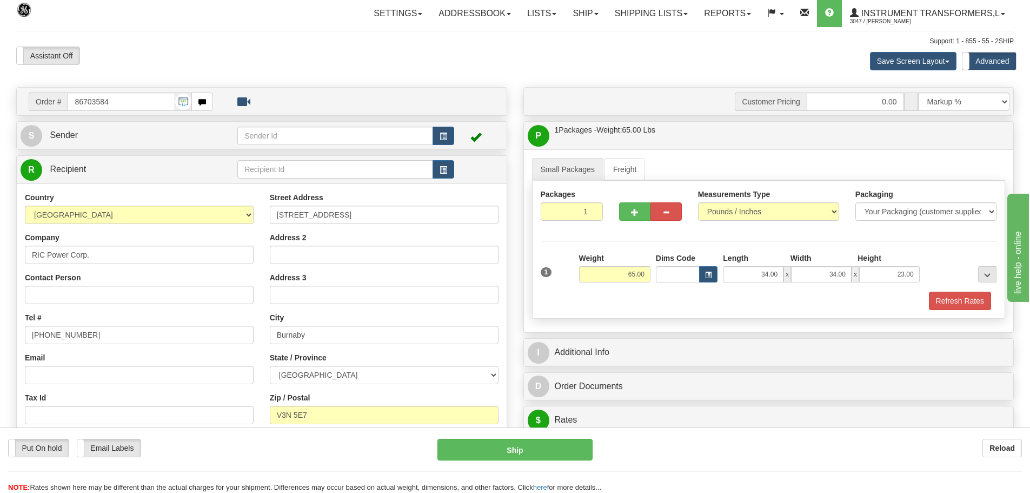
scroll to position [0, 0]
